Goal: Task Accomplishment & Management: Use online tool/utility

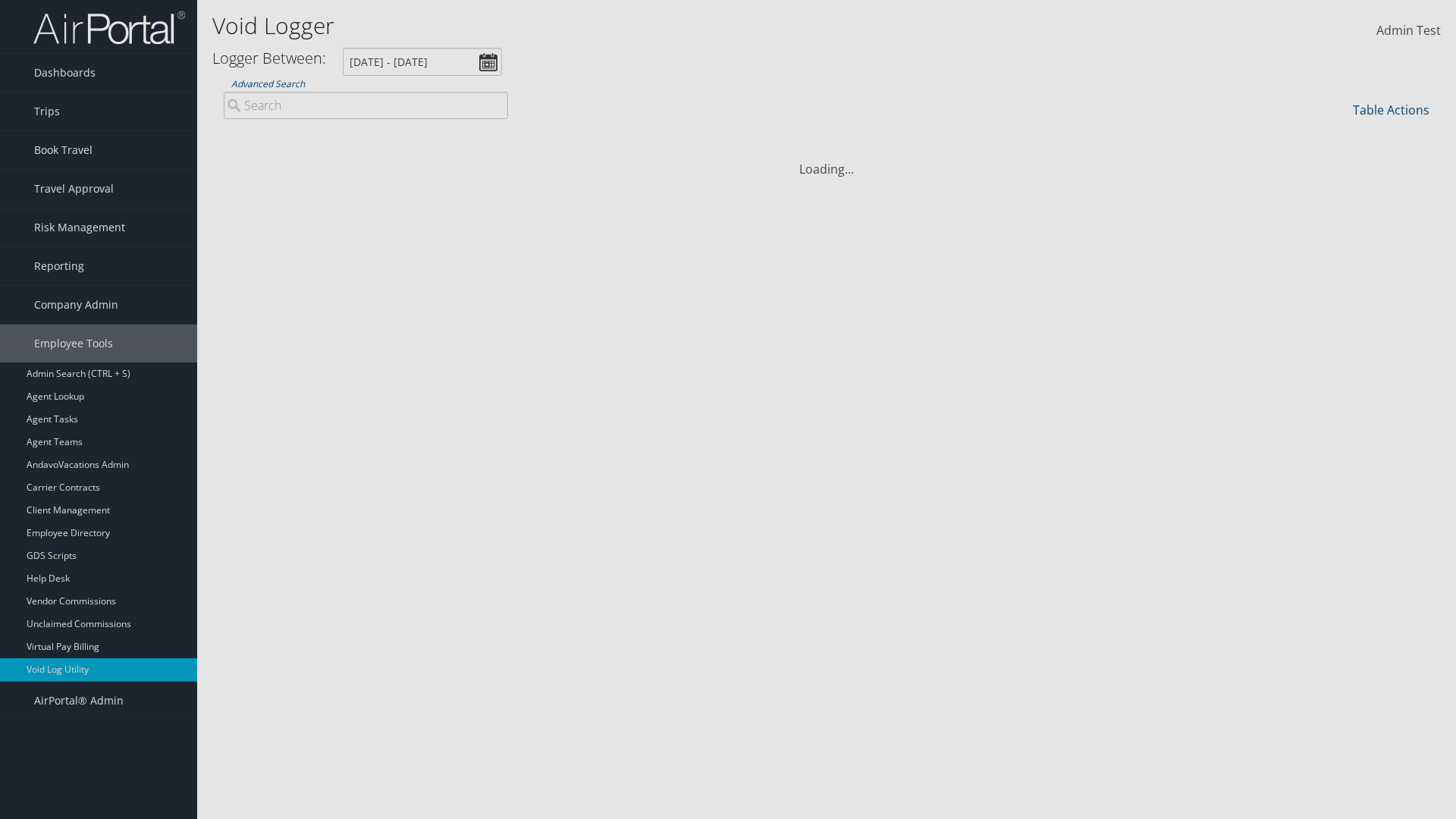
click at [0, 0] on link "Additional Filters..." at bounding box center [0, 0] width 0 height 0
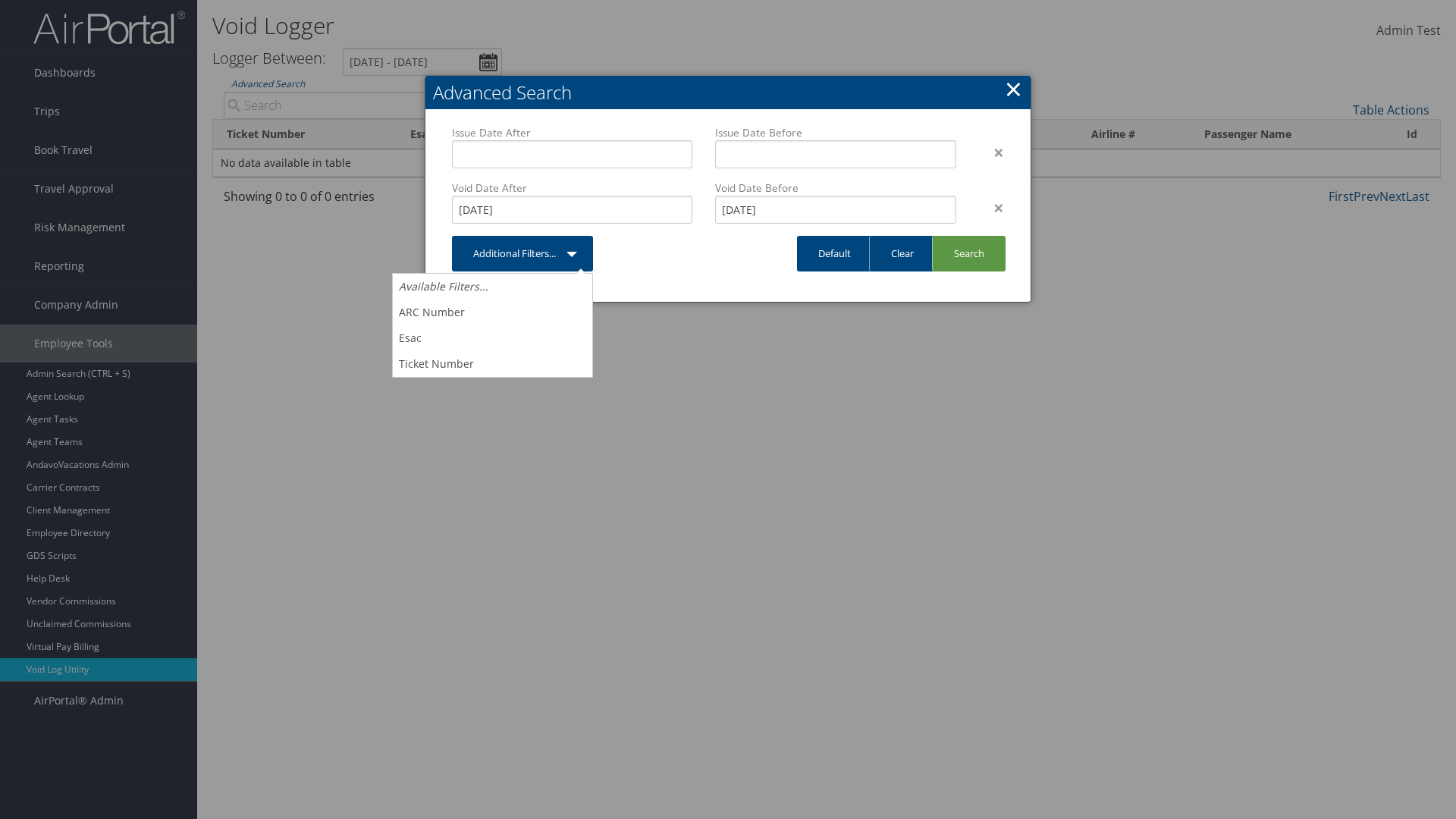
click at [1014, 89] on link "×" at bounding box center [1014, 88] width 18 height 30
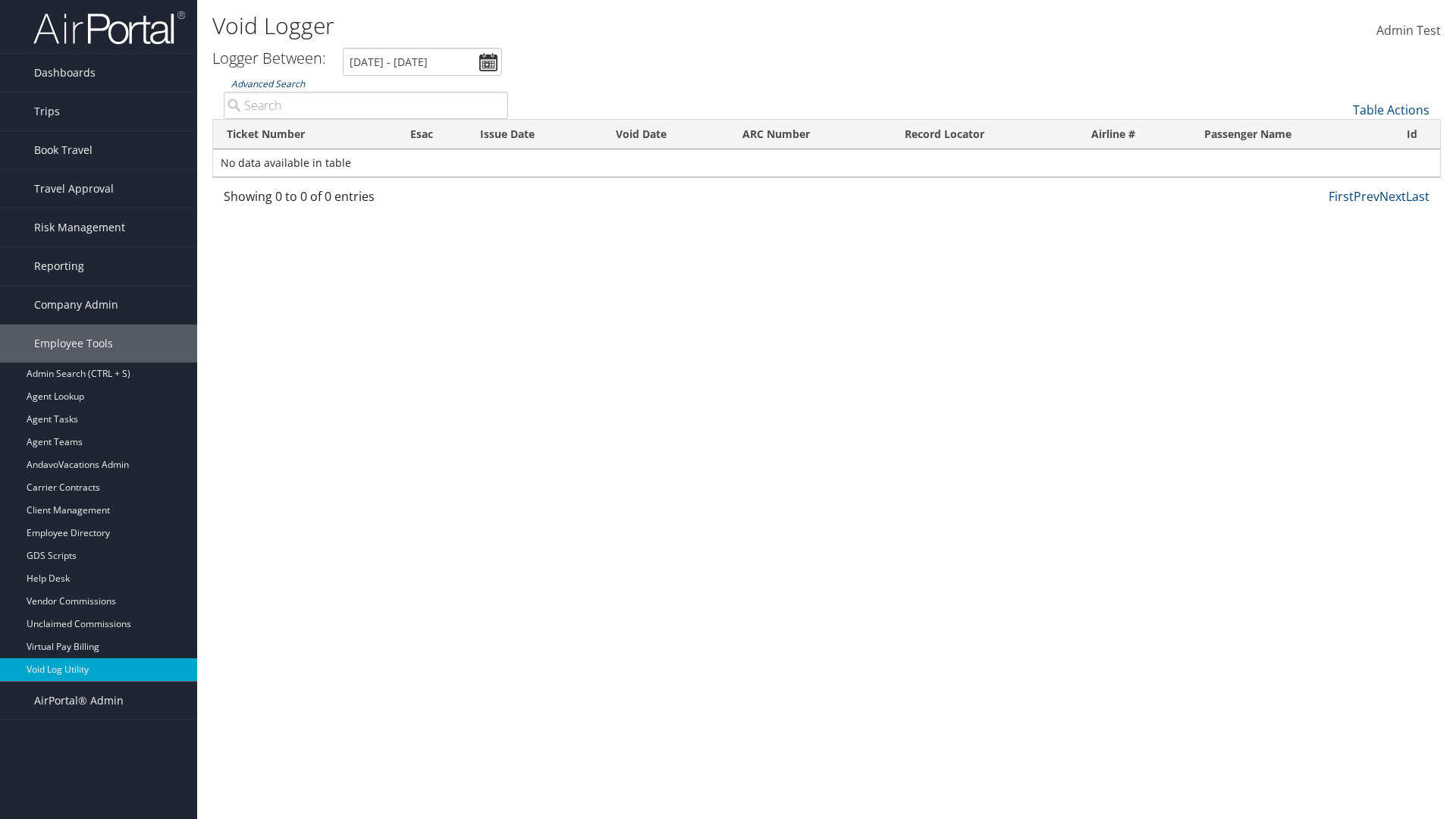
click at [268, 83] on link "Advanced Search" at bounding box center [268, 83] width 73 height 13
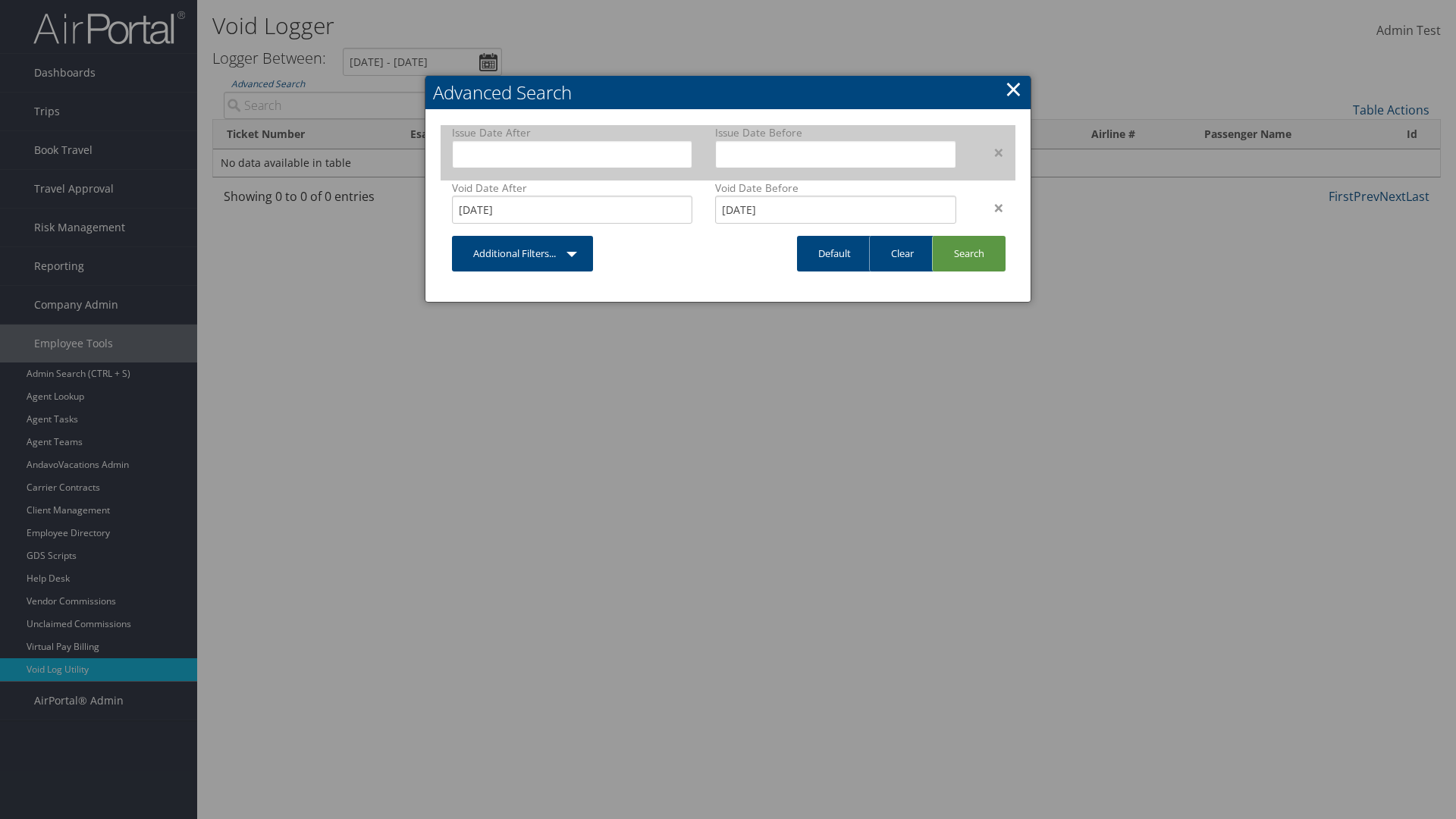
click at [991, 151] on div "×" at bounding box center [992, 153] width 48 height 19
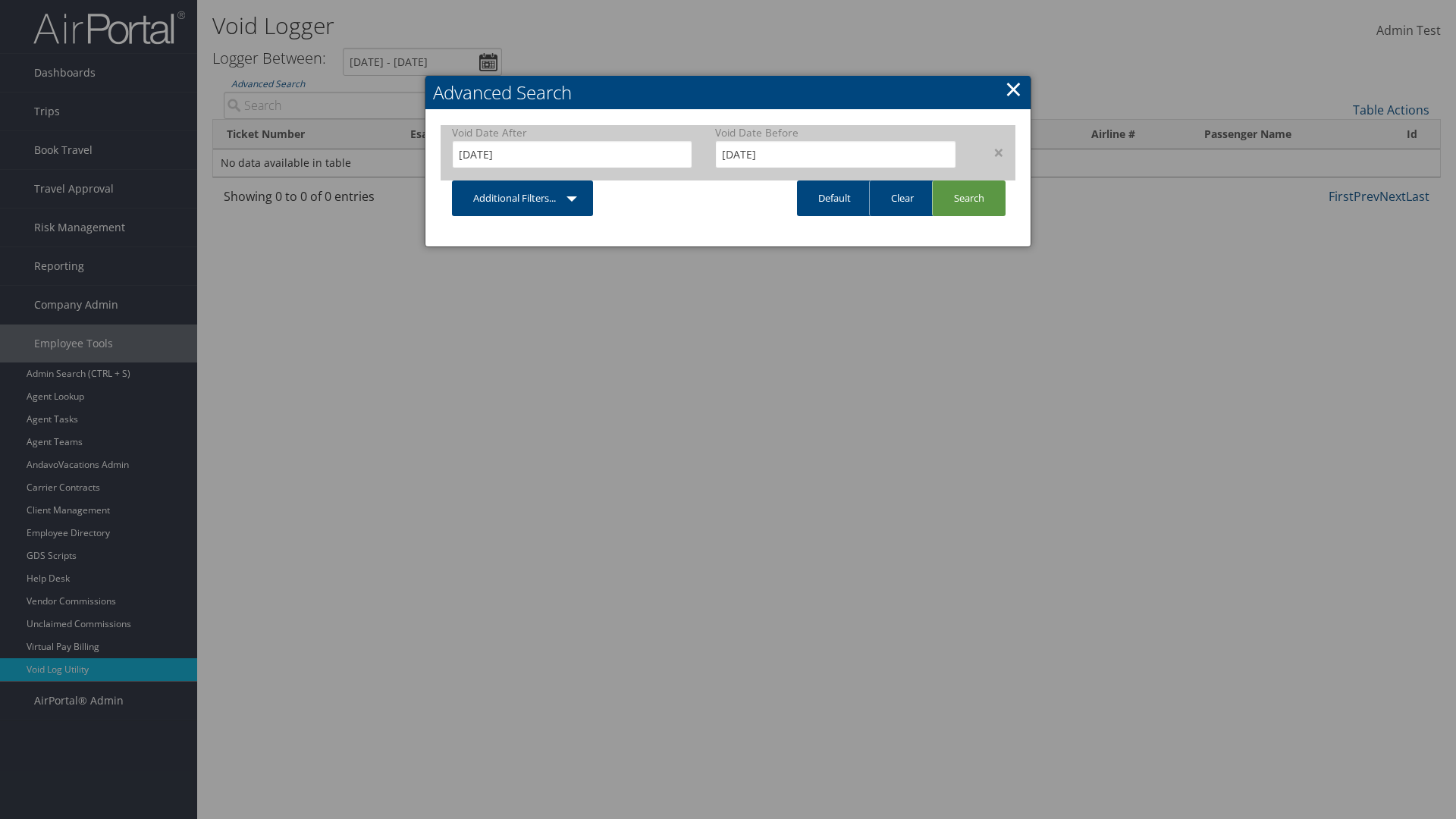
click at [991, 151] on div "×" at bounding box center [992, 153] width 48 height 19
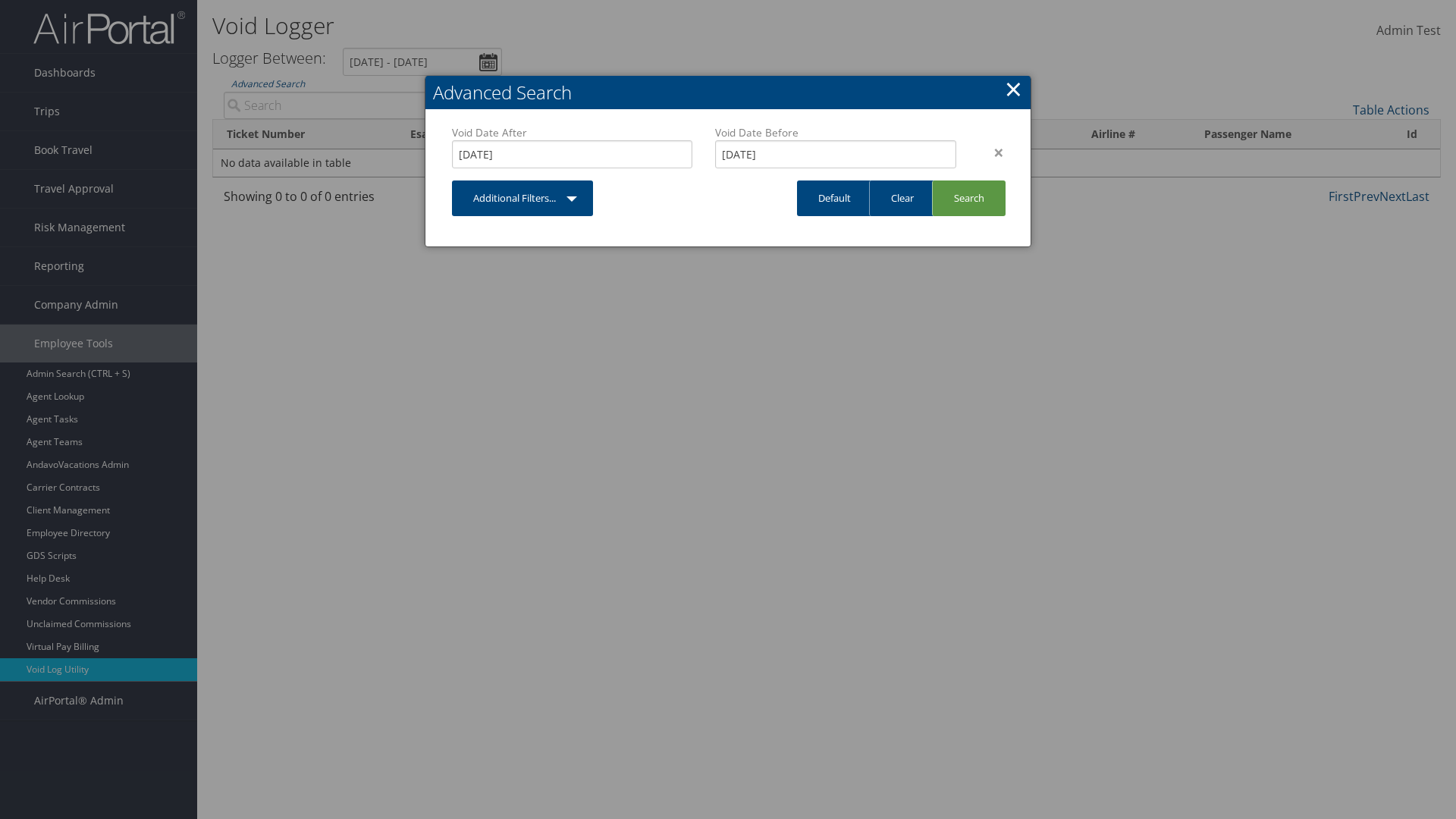
click at [523, 181] on link "Additional Filters..." at bounding box center [523, 198] width 141 height 36
click at [0, 0] on link "Issue Date" at bounding box center [0, 0] width 0 height 0
